Goal: Task Accomplishment & Management: Complete application form

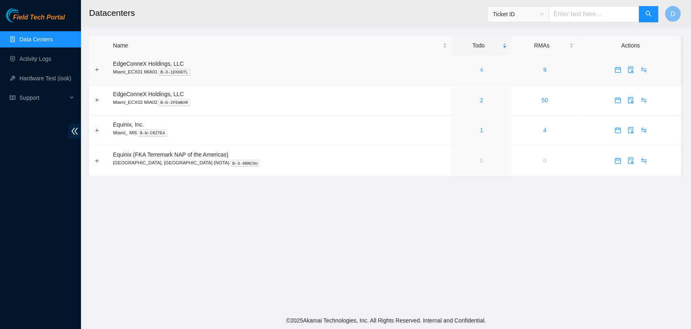
click at [480, 72] on link "4" at bounding box center [481, 69] width 3 height 6
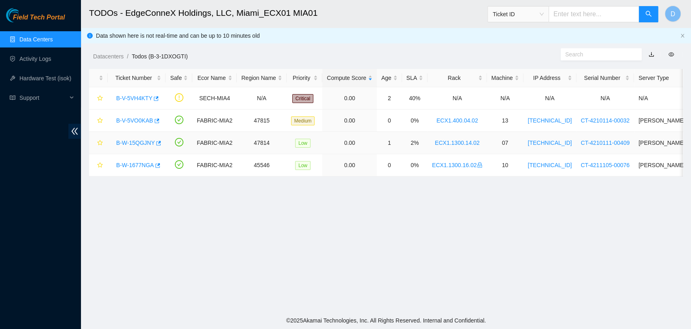
click at [138, 143] on link "B-W-15QGJNY" at bounding box center [135, 142] width 38 height 6
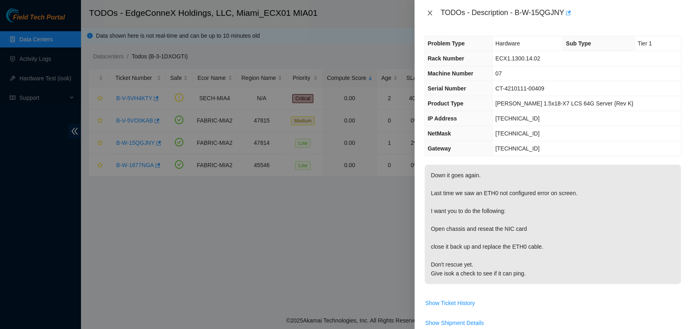
click at [431, 15] on icon "close" at bounding box center [430, 13] width 6 height 6
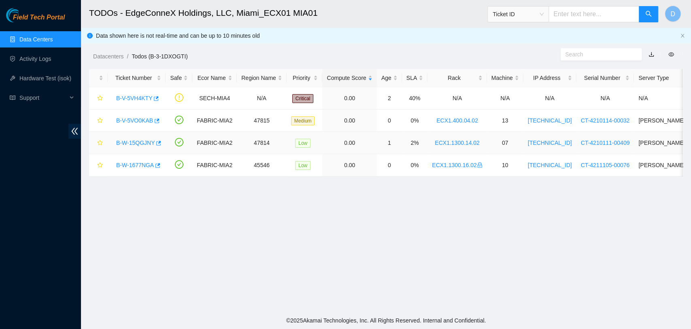
click at [137, 141] on link "B-W-15QGJNY" at bounding box center [135, 142] width 38 height 6
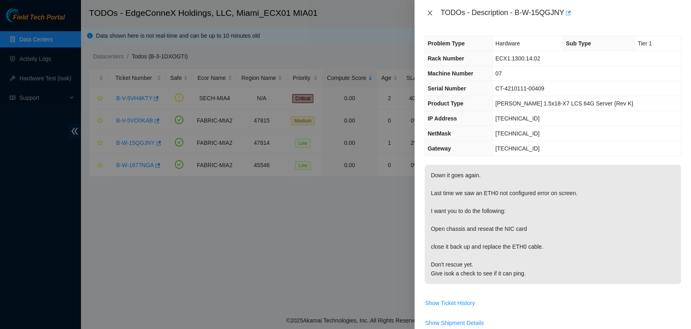
click at [428, 15] on div "TODOs - Description - B-W-15QGJNY" at bounding box center [553, 12] width 257 height 13
click at [431, 11] on icon "close" at bounding box center [430, 13] width 6 height 6
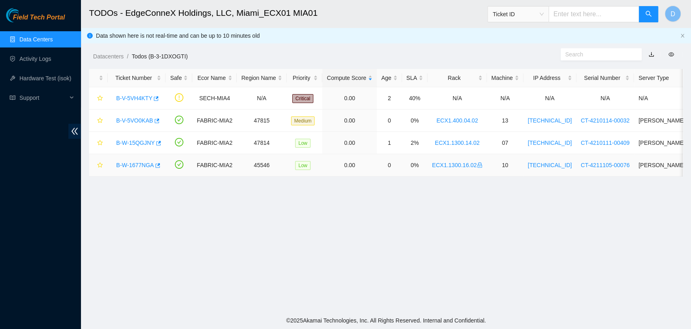
click at [139, 164] on link "B-W-1677NGA" at bounding box center [135, 165] width 38 height 6
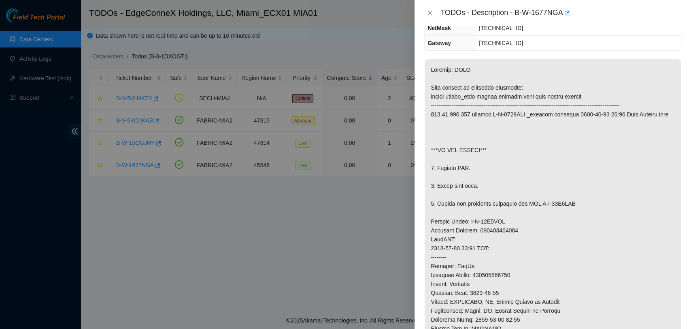
scroll to position [135, 0]
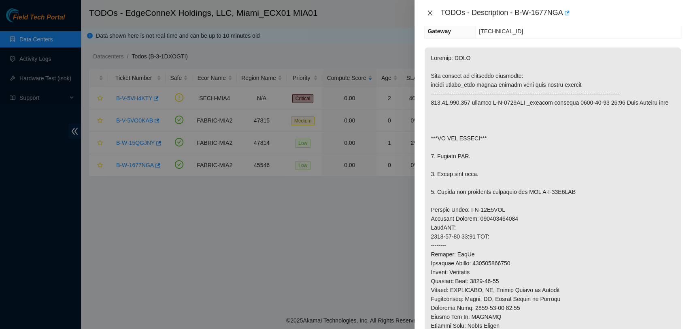
click at [428, 11] on icon "close" at bounding box center [430, 13] width 6 height 6
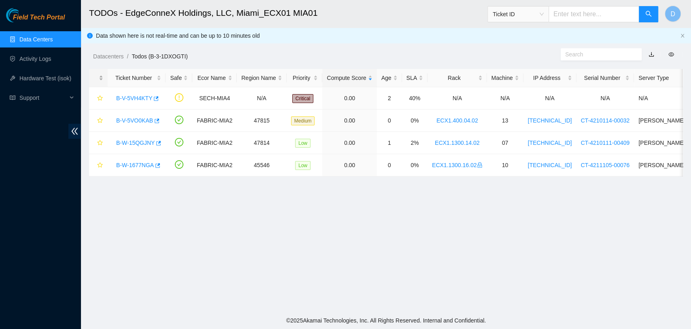
scroll to position [156, 0]
click at [35, 59] on link "Activity Logs" at bounding box center [35, 58] width 32 height 6
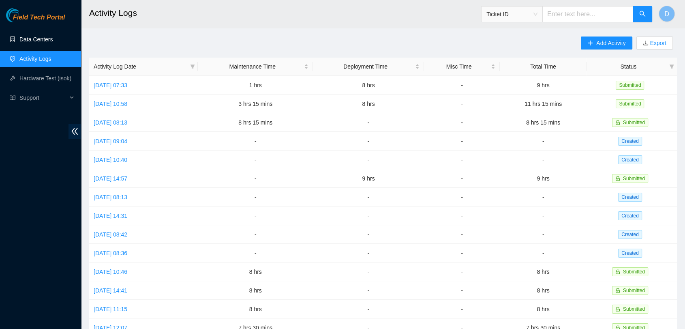
click at [53, 43] on link "Data Centers" at bounding box center [35, 39] width 33 height 6
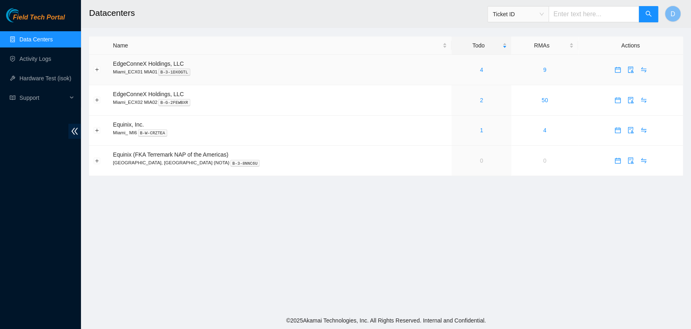
click at [452, 74] on td "4" at bounding box center [482, 70] width 60 height 30
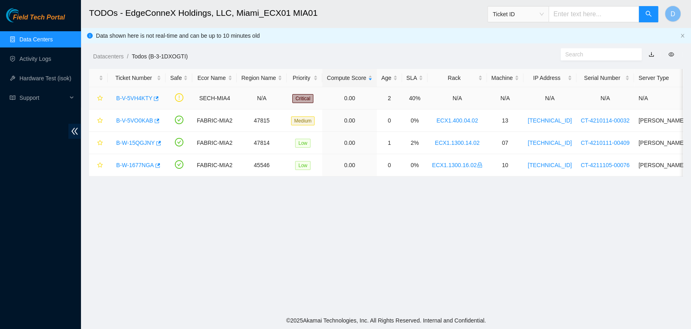
click at [133, 98] on link "B-V-5VH4KTY" at bounding box center [134, 98] width 36 height 6
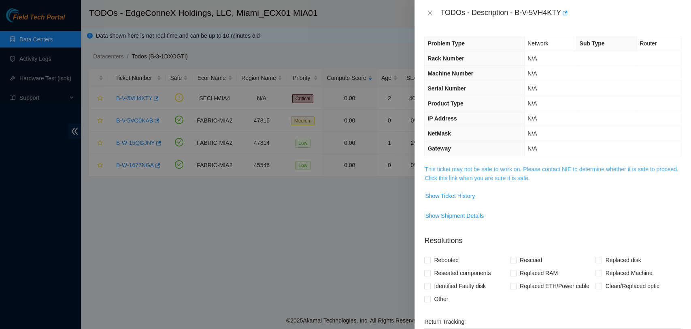
click at [482, 176] on link "This ticket may not be safe to work on. Please contact NIE to determine whether…" at bounding box center [552, 173] width 254 height 15
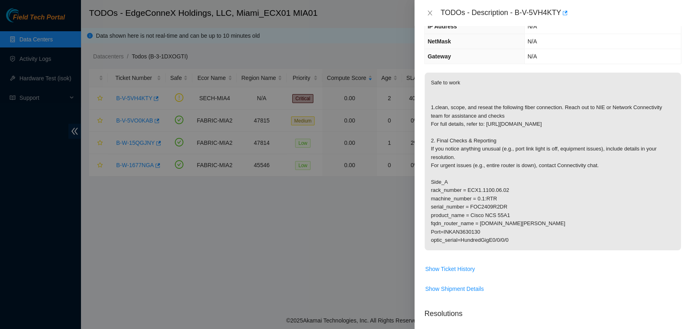
scroll to position [90, 0]
click at [430, 14] on icon "close" at bounding box center [430, 13] width 6 height 6
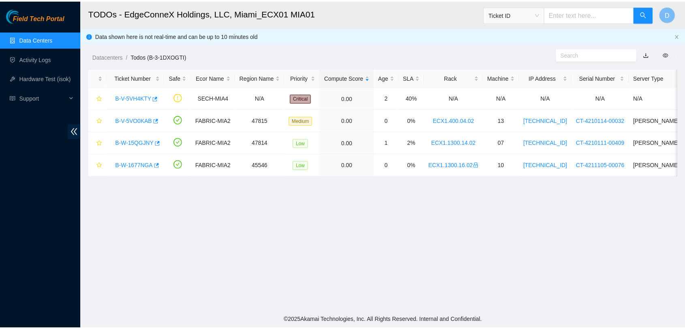
scroll to position [126, 0]
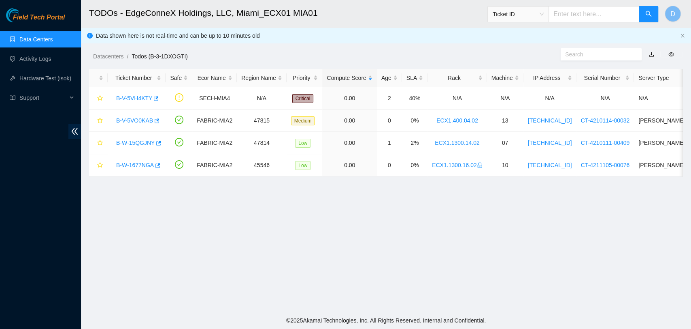
click at [45, 36] on link "Data Centers" at bounding box center [35, 39] width 33 height 6
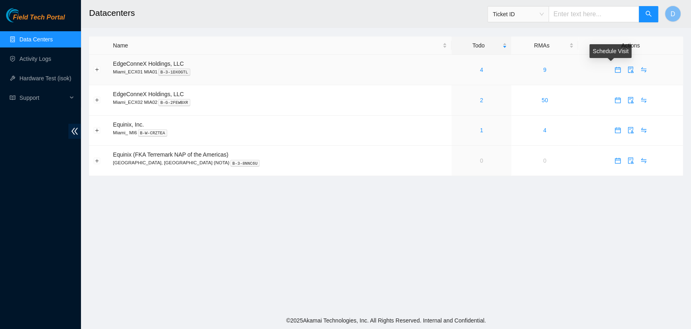
click at [615, 70] on icon "calendar" at bounding box center [618, 69] width 6 height 6
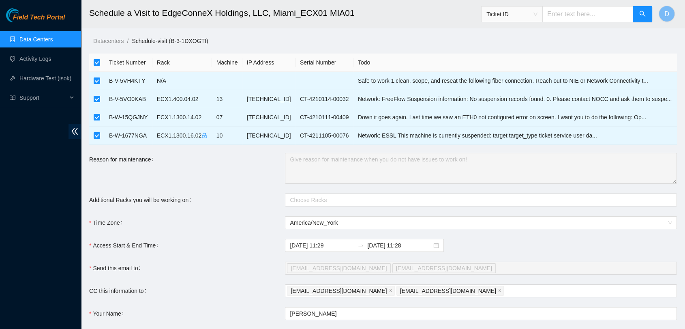
drag, startPoint x: 100, startPoint y: 63, endPoint x: 97, endPoint y: 68, distance: 6.0
click at [98, 63] on input "checkbox" at bounding box center [97, 62] width 6 height 6
checkbox input "false"
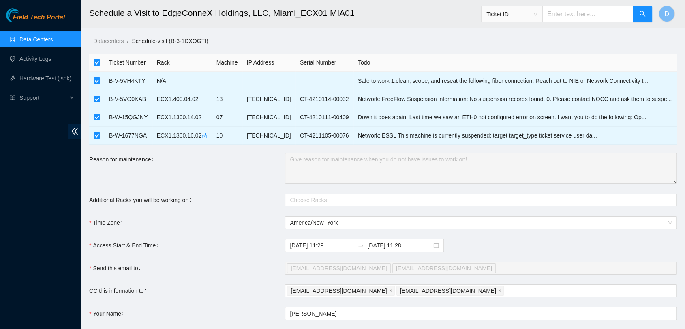
checkbox input "false"
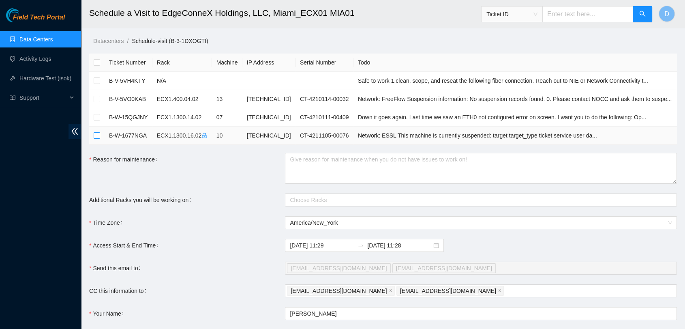
click at [98, 133] on input "checkbox" at bounding box center [97, 135] width 6 height 6
checkbox input "true"
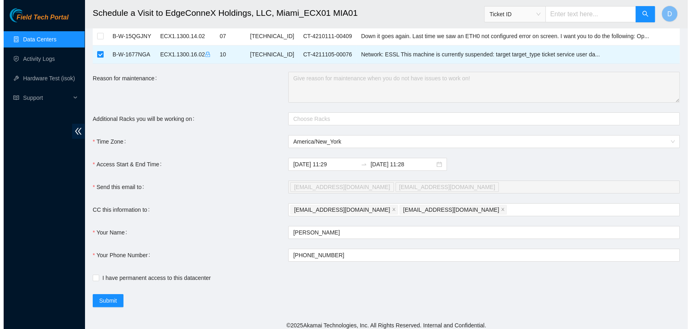
scroll to position [85, 0]
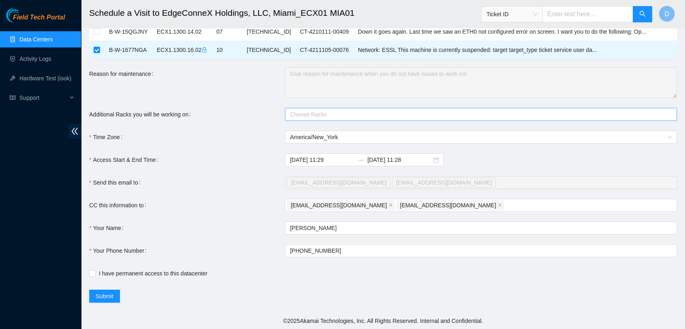
click at [299, 118] on div "Choose Racks" at bounding box center [481, 114] width 392 height 13
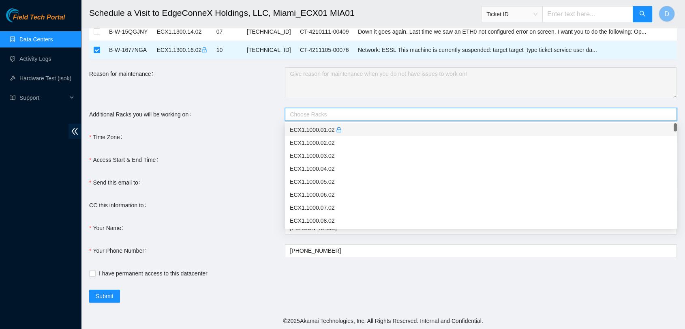
click at [250, 122] on form "Ticket Number Rack Machine IP Address Serial Number Todo B-V-5VH4KTY N/A Safe t…" at bounding box center [382, 135] width 587 height 334
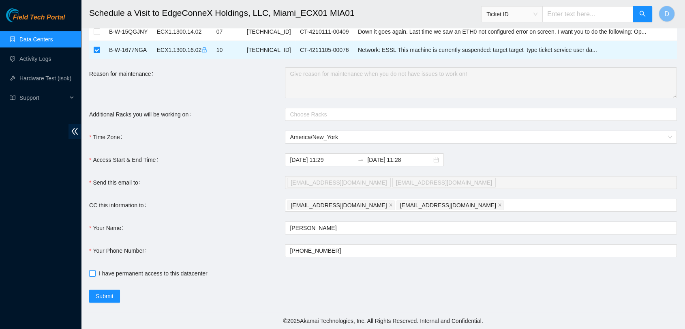
click at [96, 270] on span "I have permanent access to this datacenter" at bounding box center [153, 273] width 115 height 9
click at [95, 270] on input "I have permanent access to this datacenter" at bounding box center [92, 273] width 6 height 6
checkbox input "true"
click at [98, 288] on form "Ticket Number Rack Machine IP Address Serial Number Todo B-V-5VH4KTY N/A Safe t…" at bounding box center [382, 135] width 587 height 334
click at [105, 298] on span "Submit" at bounding box center [105, 295] width 18 height 9
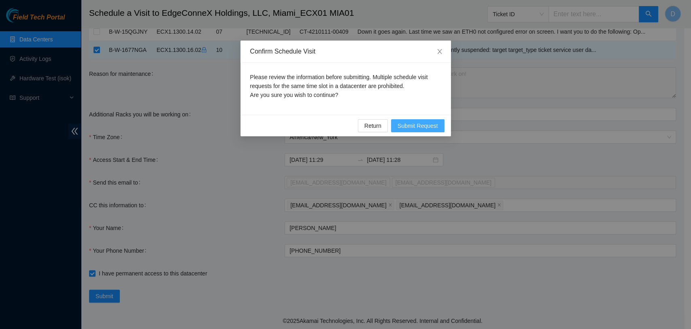
click at [411, 126] on span "Submit Request" at bounding box center [418, 125] width 41 height 9
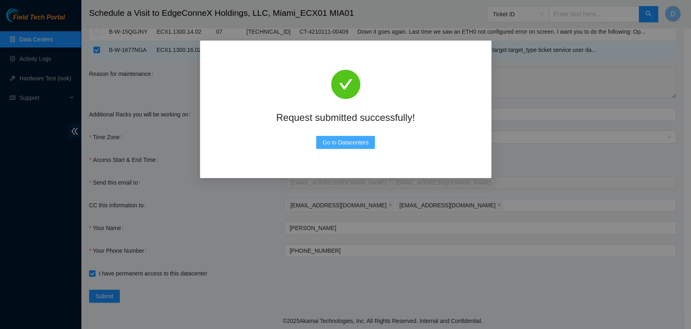
click at [346, 145] on span "Go to Datacenters" at bounding box center [346, 142] width 46 height 9
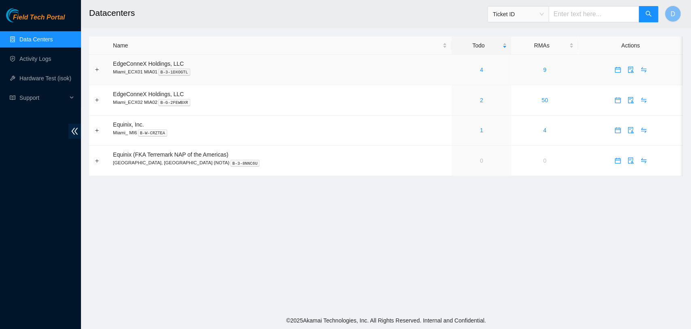
click at [456, 73] on div "4" at bounding box center [481, 69] width 51 height 9
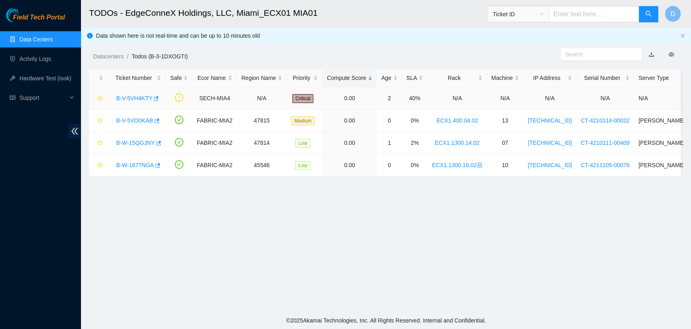
click at [130, 98] on link "B-V-5VH4KTY" at bounding box center [134, 98] width 36 height 6
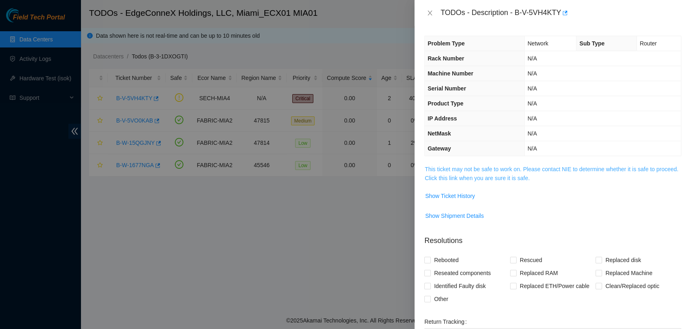
click at [546, 169] on link "This ticket may not be safe to work on. Please contact NIE to determine whether…" at bounding box center [552, 173] width 254 height 15
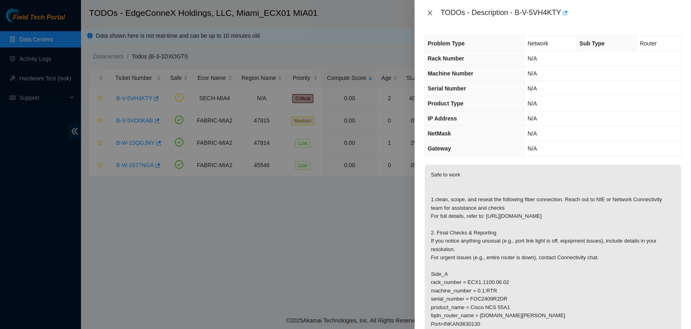
click at [433, 9] on button "Close" at bounding box center [430, 13] width 11 height 8
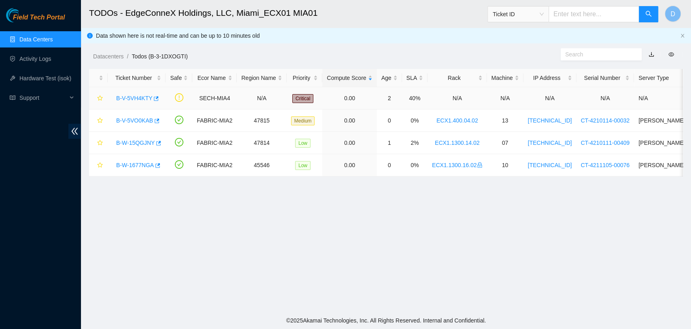
click at [130, 102] on div "B-V-5VH4KTY" at bounding box center [136, 98] width 49 height 13
click at [129, 99] on link "B-V-5VH4KTY" at bounding box center [134, 98] width 36 height 6
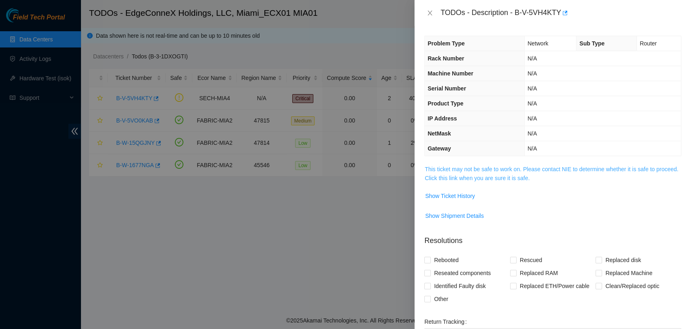
click at [514, 176] on link "This ticket may not be safe to work on. Please contact NIE to determine whether…" at bounding box center [552, 173] width 254 height 15
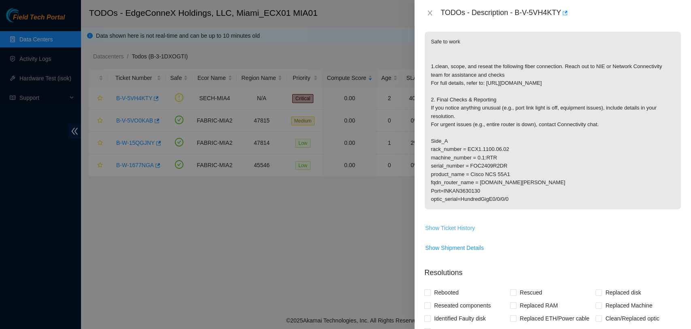
scroll to position [180, 0]
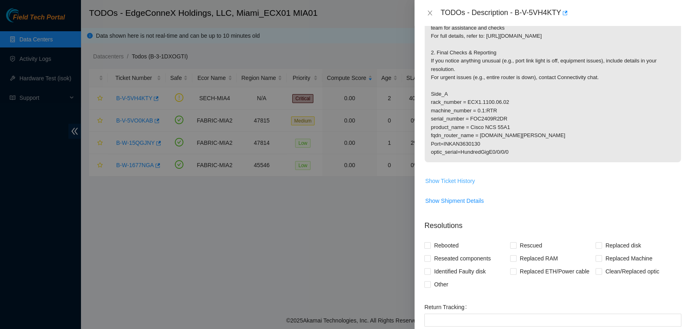
click at [465, 181] on span "Show Ticket History" at bounding box center [450, 180] width 50 height 9
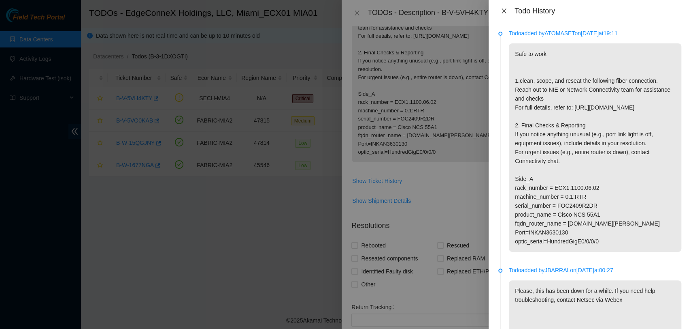
click at [506, 12] on icon "close" at bounding box center [504, 11] width 6 height 6
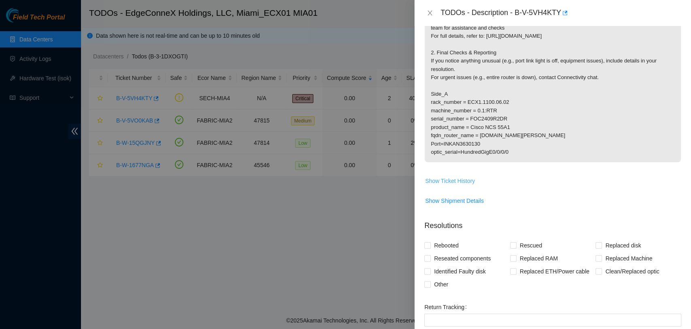
click at [454, 179] on span "Show Ticket History" at bounding box center [450, 180] width 50 height 9
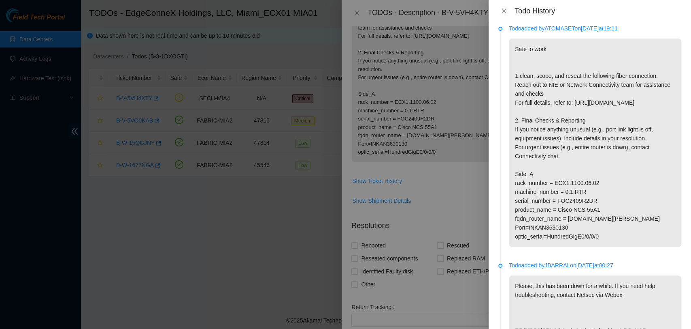
scroll to position [0, 0]
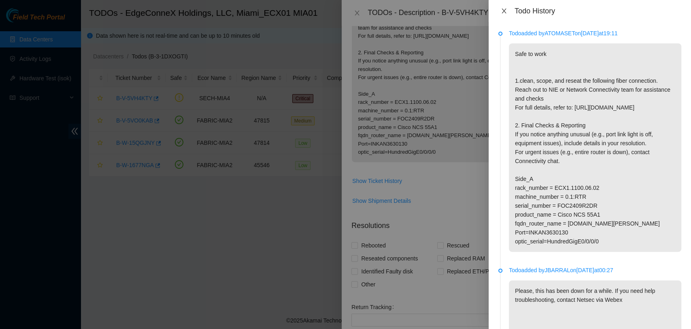
click at [499, 10] on button "Close" at bounding box center [504, 11] width 11 height 8
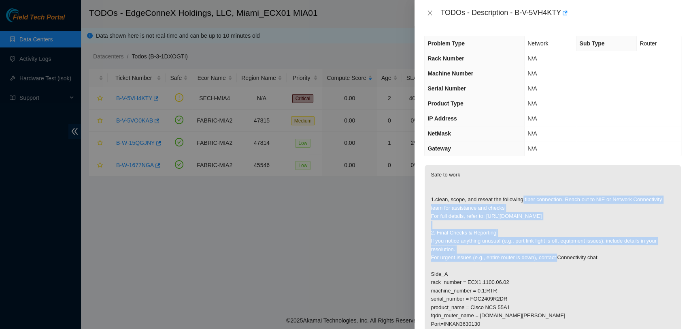
drag, startPoint x: 521, startPoint y: 198, endPoint x: 608, endPoint y: 287, distance: 124.6
click at [610, 250] on p "Safe to work 1.clean, scope, and reseat the following fiber connection. Reach o…" at bounding box center [553, 252] width 256 height 177
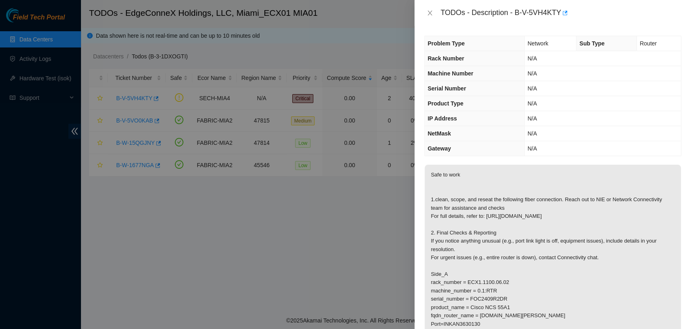
click at [609, 289] on p "Safe to work 1.clean, scope, and reseat the following fiber connection. Reach o…" at bounding box center [553, 252] width 256 height 177
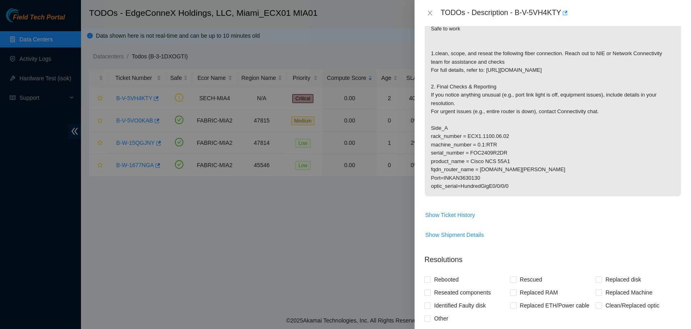
scroll to position [7, 0]
